Goal: Navigation & Orientation: Understand site structure

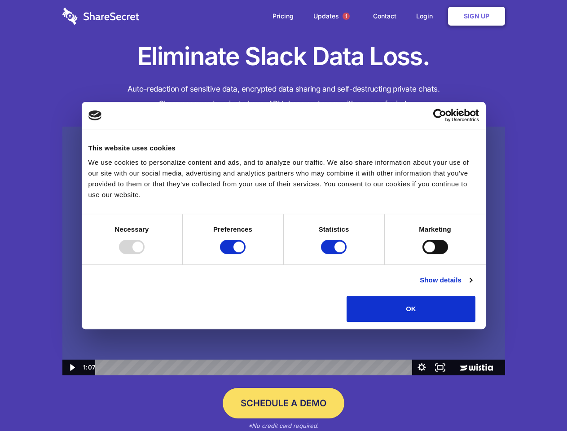
click at [283, 216] on img at bounding box center [283, 251] width 443 height 249
click at [145, 254] on div at bounding box center [132, 247] width 26 height 14
click at [246, 254] on input "Preferences" at bounding box center [233, 247] width 26 height 14
checkbox input "false"
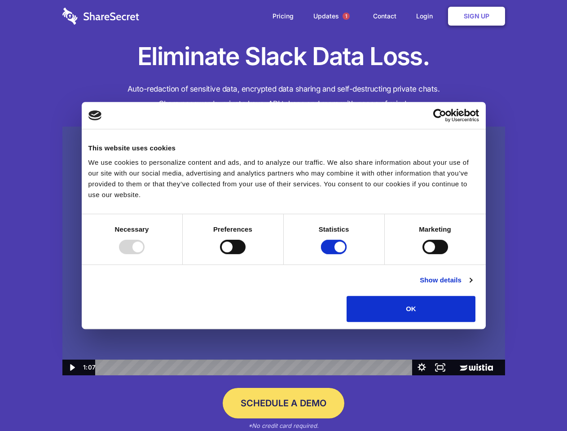
click at [335, 254] on input "Statistics" at bounding box center [334, 247] width 26 height 14
checkbox input "false"
click at [423, 254] on input "Marketing" at bounding box center [436, 247] width 26 height 14
checkbox input "true"
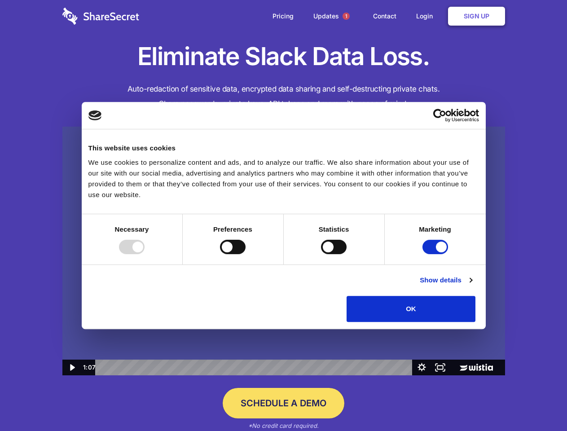
click at [472, 286] on link "Show details" at bounding box center [446, 280] width 52 height 11
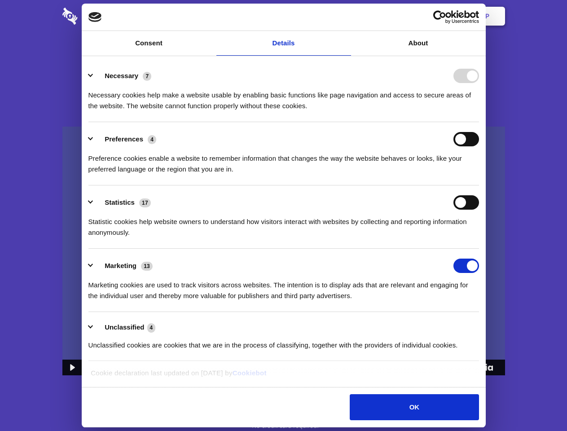
click at [479, 111] on div "Necessary 7 Necessary cookies help make a website usable by enabling basic func…" at bounding box center [283, 90] width 391 height 43
